Goal: Information Seeking & Learning: Learn about a topic

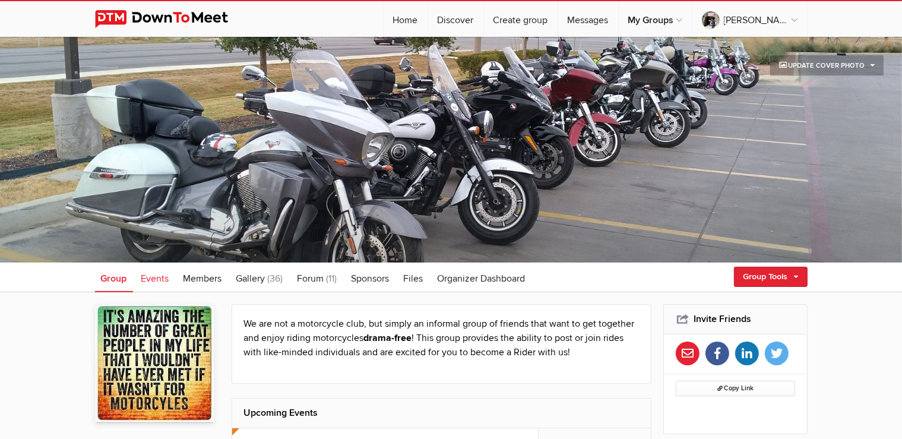
click at [158, 277] on span "Events" at bounding box center [155, 279] width 28 height 12
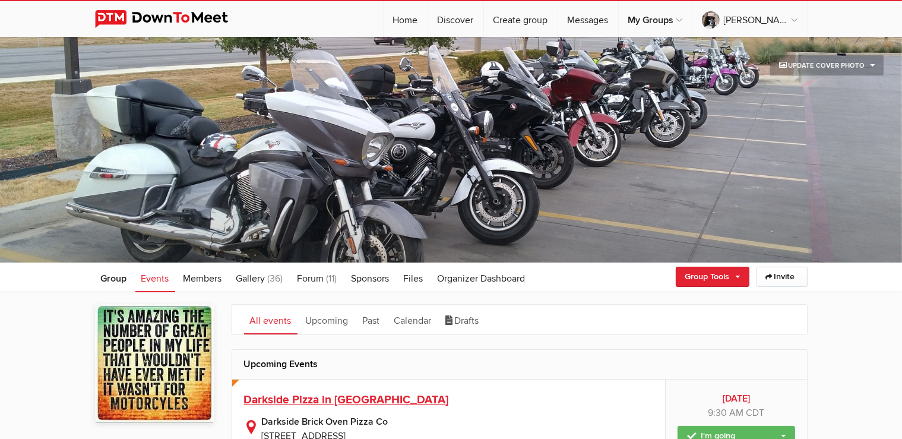
click at [368, 397] on span "Darkside Pizza in [GEOGRAPHIC_DATA]" at bounding box center [346, 400] width 205 height 14
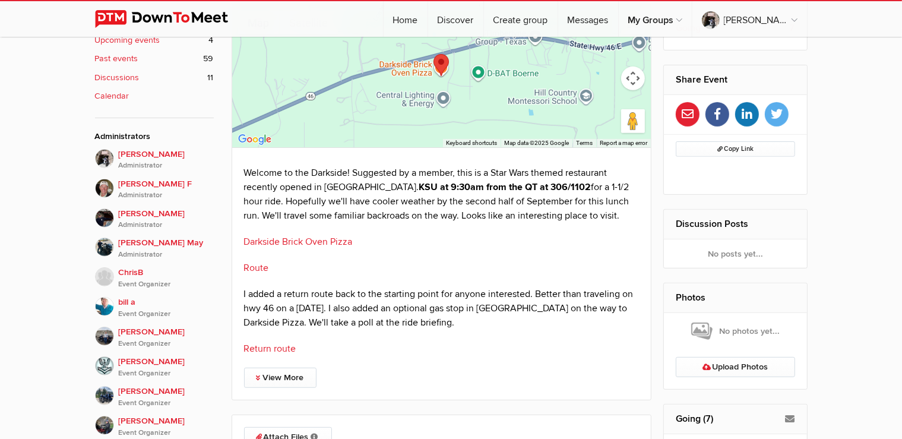
scroll to position [501, 0]
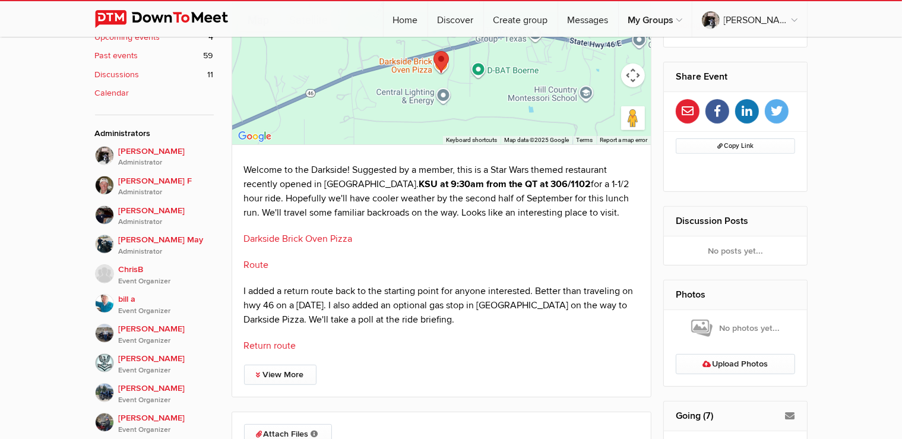
click at [253, 261] on link "Route" at bounding box center [256, 265] width 25 height 12
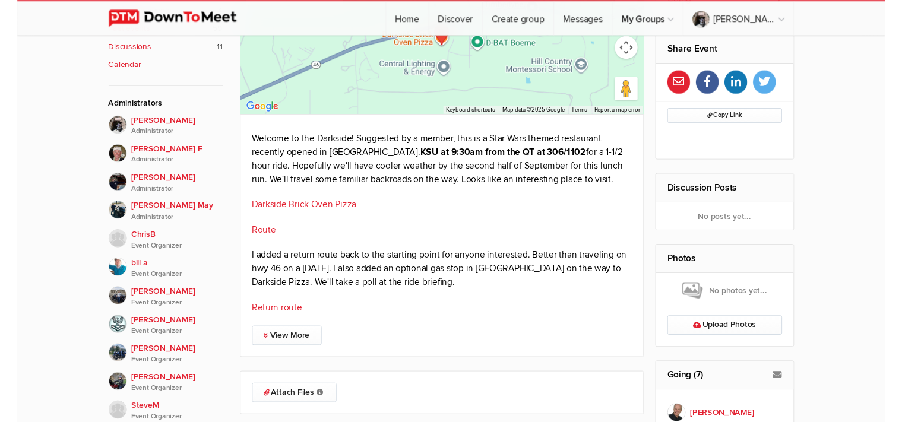
scroll to position [564, 0]
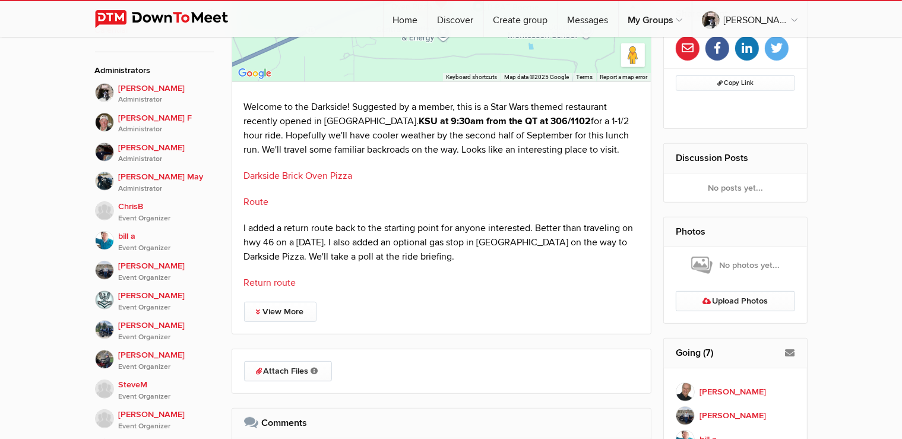
click at [288, 281] on link "Return route" at bounding box center [270, 283] width 52 height 12
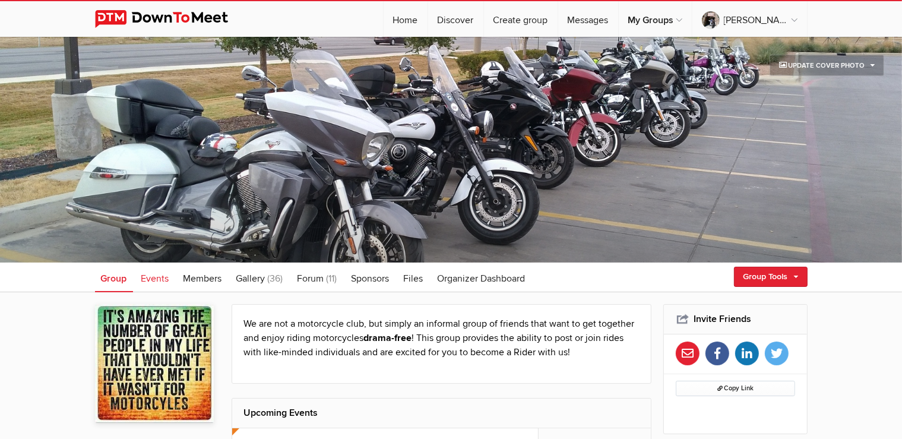
click at [153, 281] on span "Events" at bounding box center [155, 279] width 28 height 12
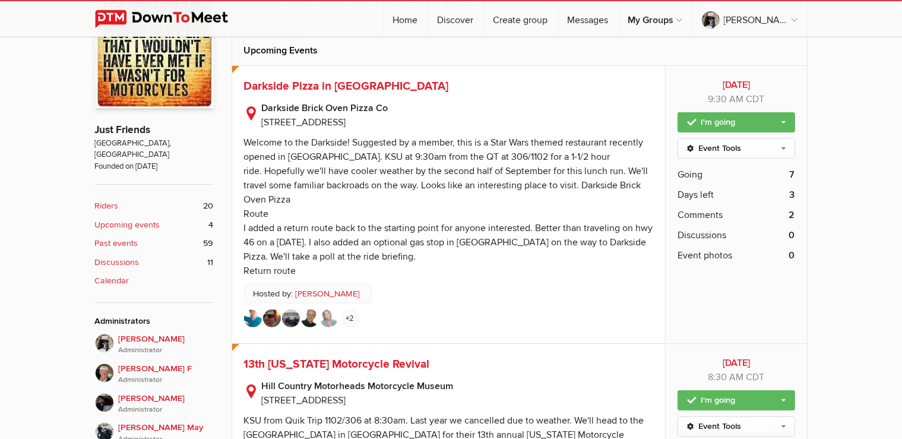
scroll to position [251, 0]
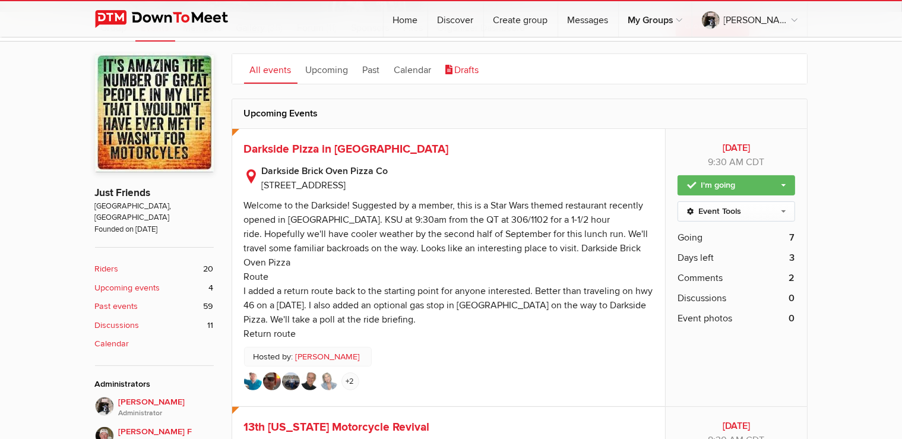
click at [453, 71] on icon at bounding box center [450, 70] width 9 height 10
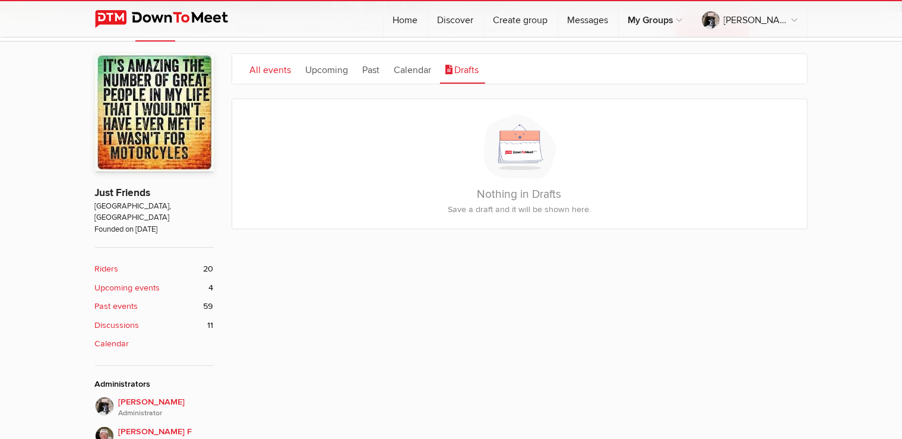
click at [277, 70] on link "All events" at bounding box center [270, 69] width 53 height 30
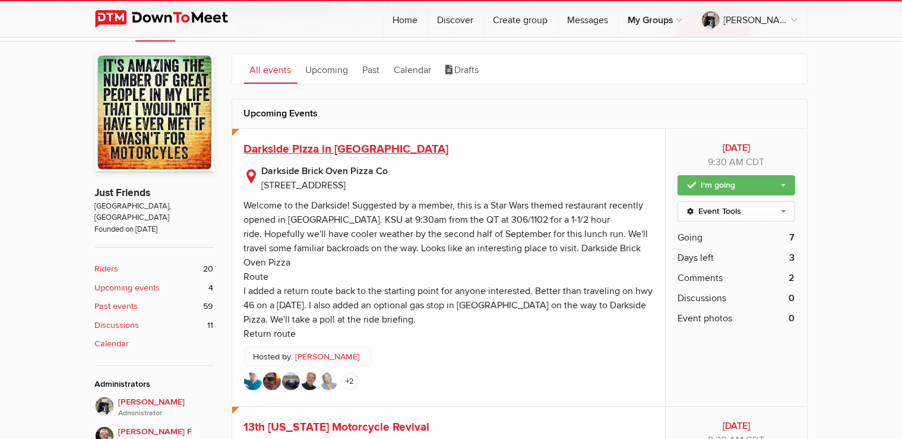
click at [305, 146] on span "Darkside Pizza in [GEOGRAPHIC_DATA]" at bounding box center [346, 149] width 205 height 14
